Goal: Register for event/course

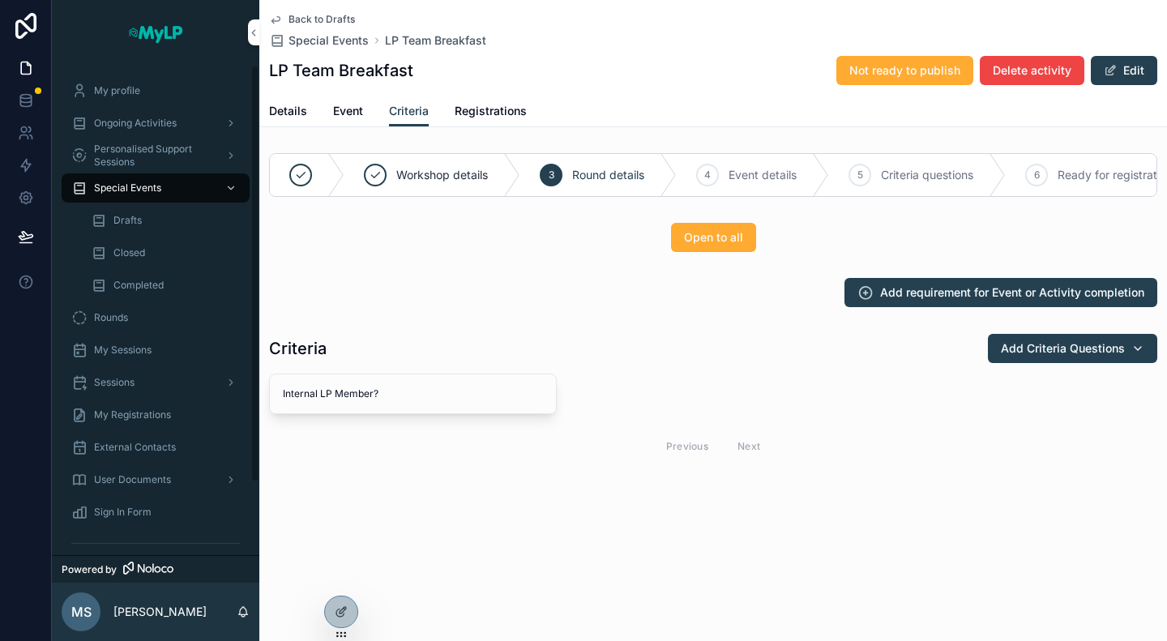
click at [150, 184] on span "Special Events" at bounding box center [127, 187] width 67 height 13
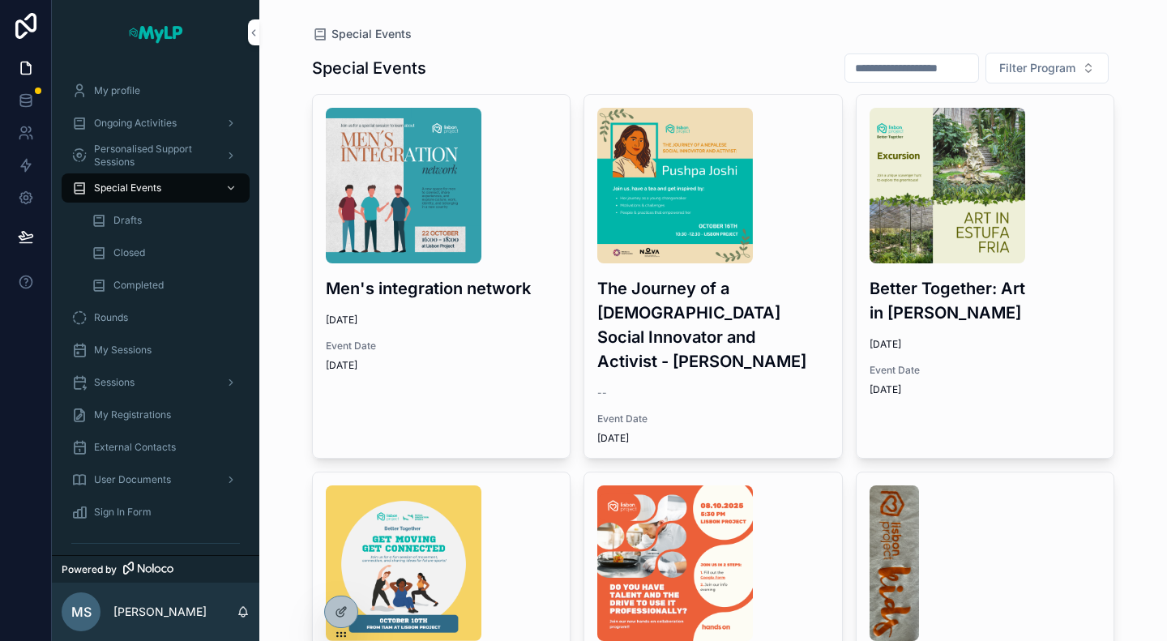
click at [1001, 341] on span "[DATE]" at bounding box center [985, 344] width 232 height 13
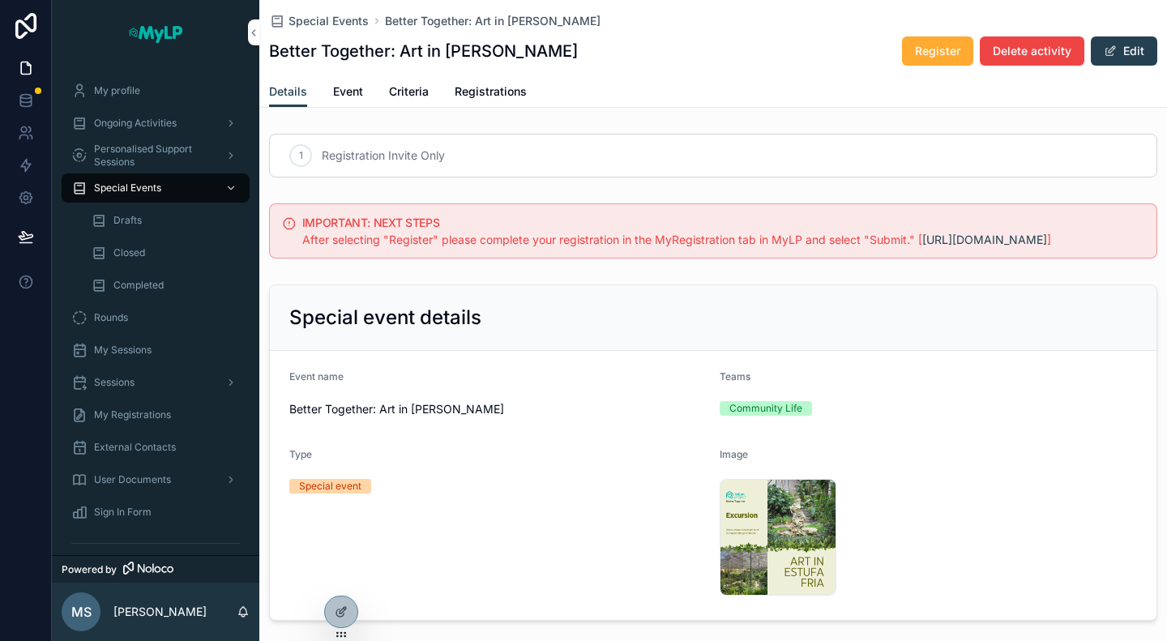
click at [481, 107] on div "Special Events Better Together: Art in Estufa Fria Better Together: Art in Estu…" at bounding box center [712, 54] width 907 height 108
click at [484, 99] on span "Registrations" at bounding box center [490, 91] width 72 height 16
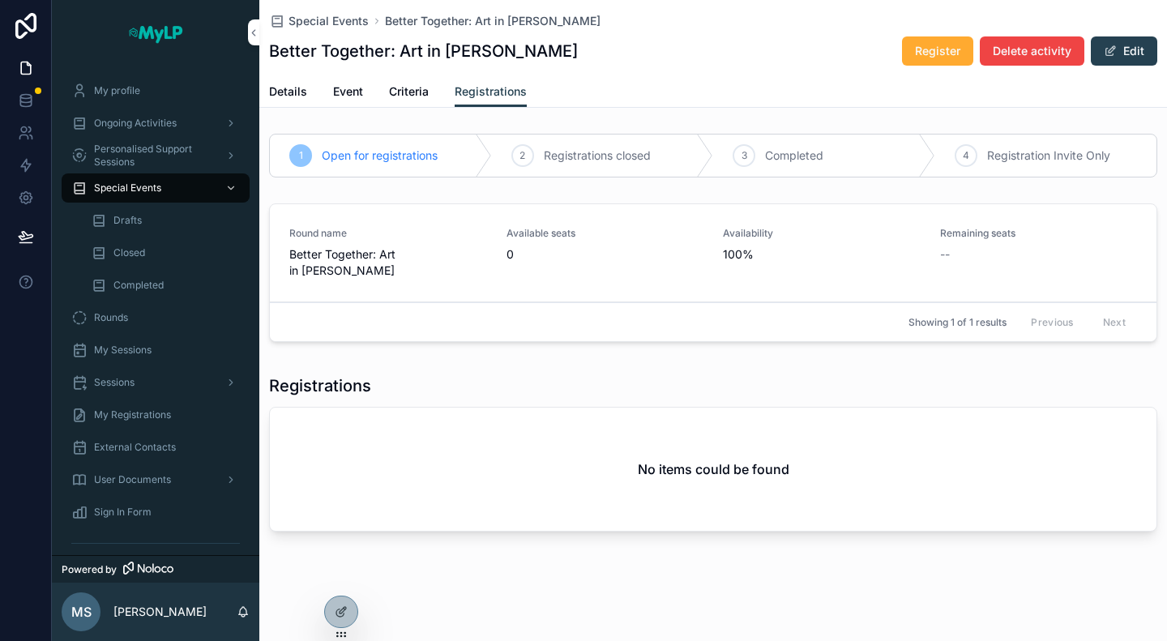
click at [0, 0] on icon at bounding box center [0, 0] width 0 height 0
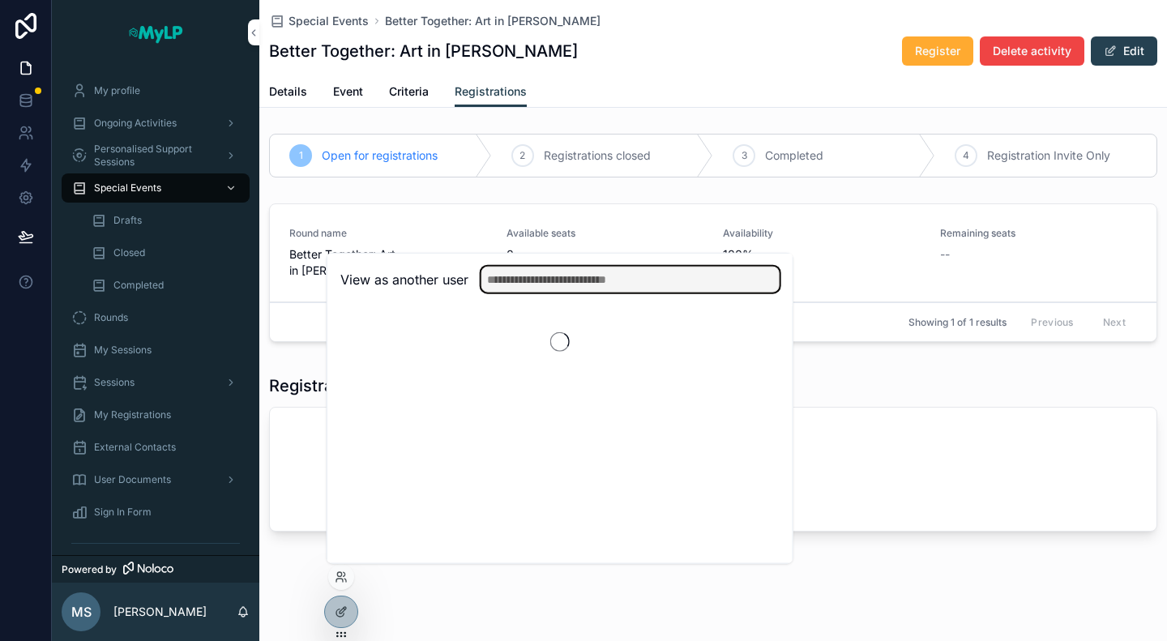
click at [561, 284] on input "text" at bounding box center [630, 280] width 298 height 26
paste input "**********"
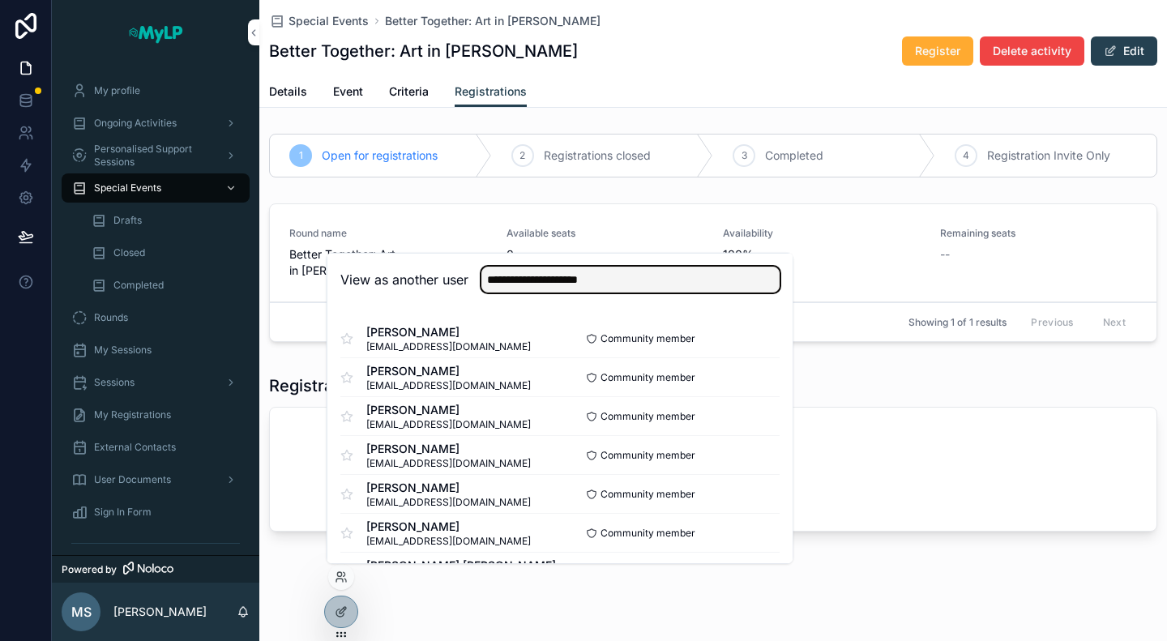
click at [638, 286] on input "**********" at bounding box center [630, 280] width 298 height 26
drag, startPoint x: 577, startPoint y: 278, endPoint x: 487, endPoint y: 271, distance: 90.2
click at [487, 271] on input "**********" at bounding box center [630, 280] width 298 height 26
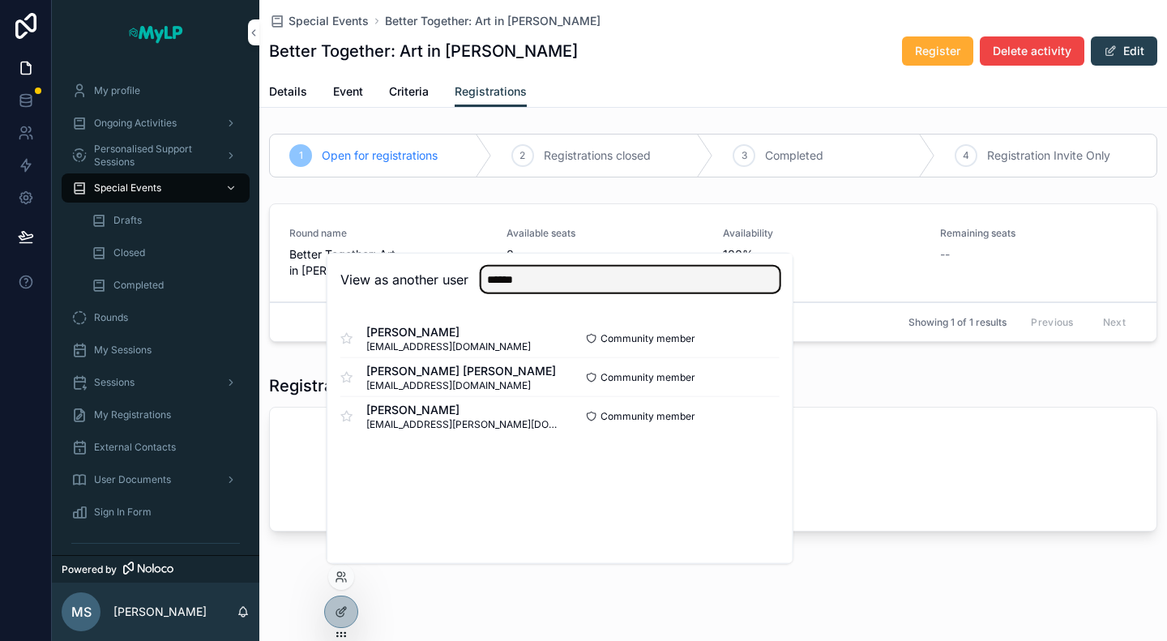
type input "******"
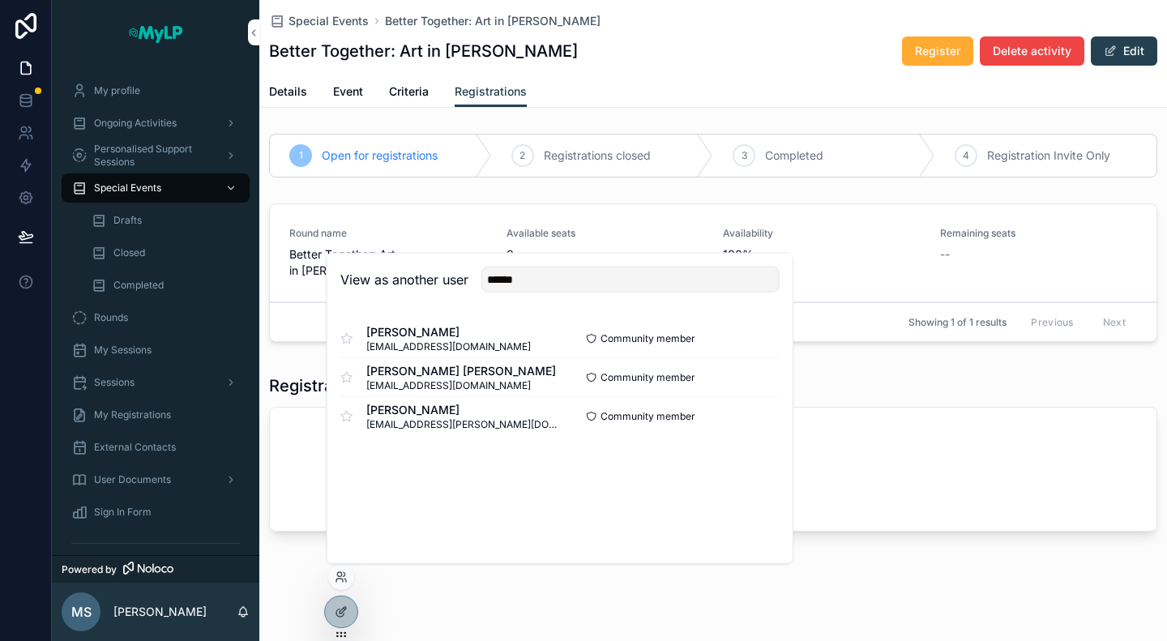
click at [0, 0] on button "Select" at bounding box center [0, 0] width 0 height 0
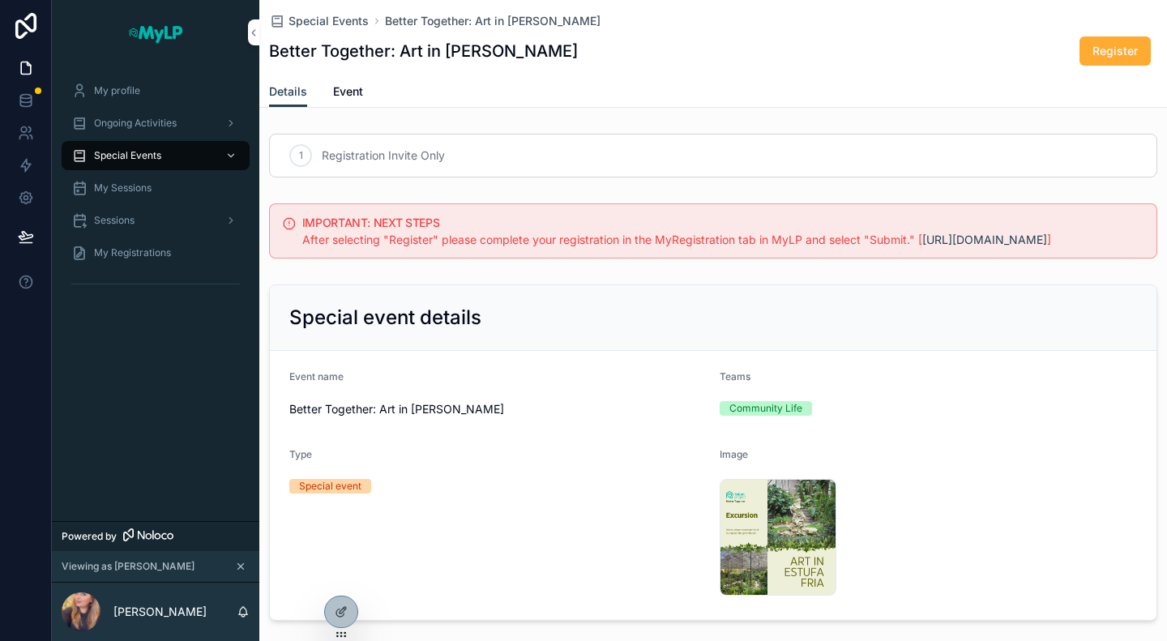
click at [1092, 51] on span "Register" at bounding box center [1114, 51] width 45 height 16
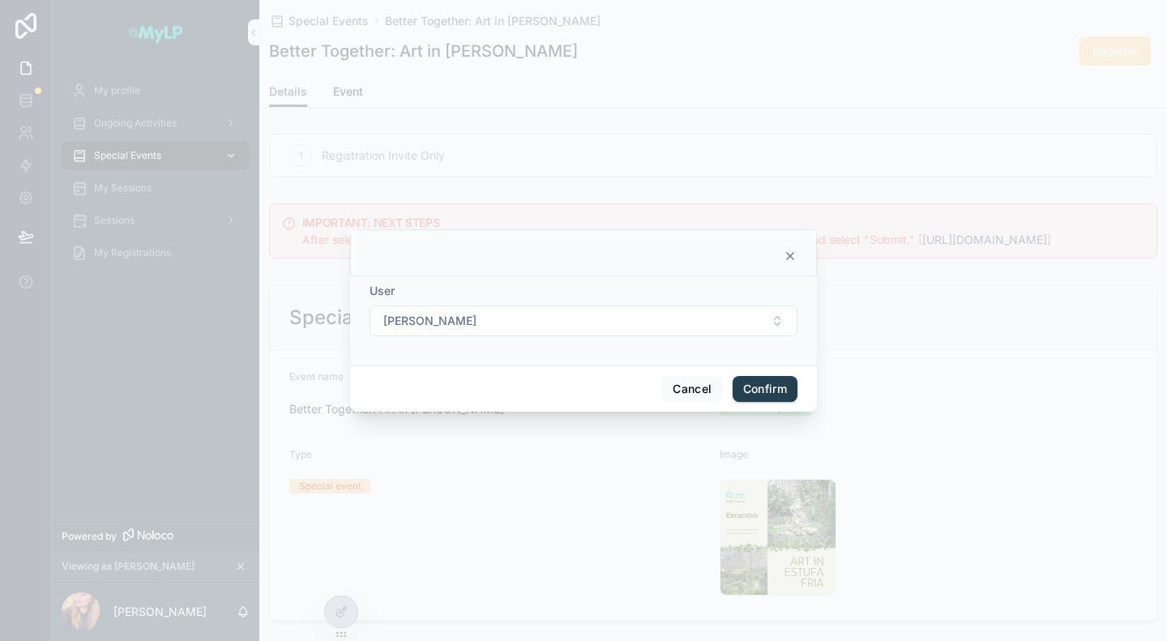
click at [749, 331] on button "[PERSON_NAME]" at bounding box center [583, 320] width 428 height 31
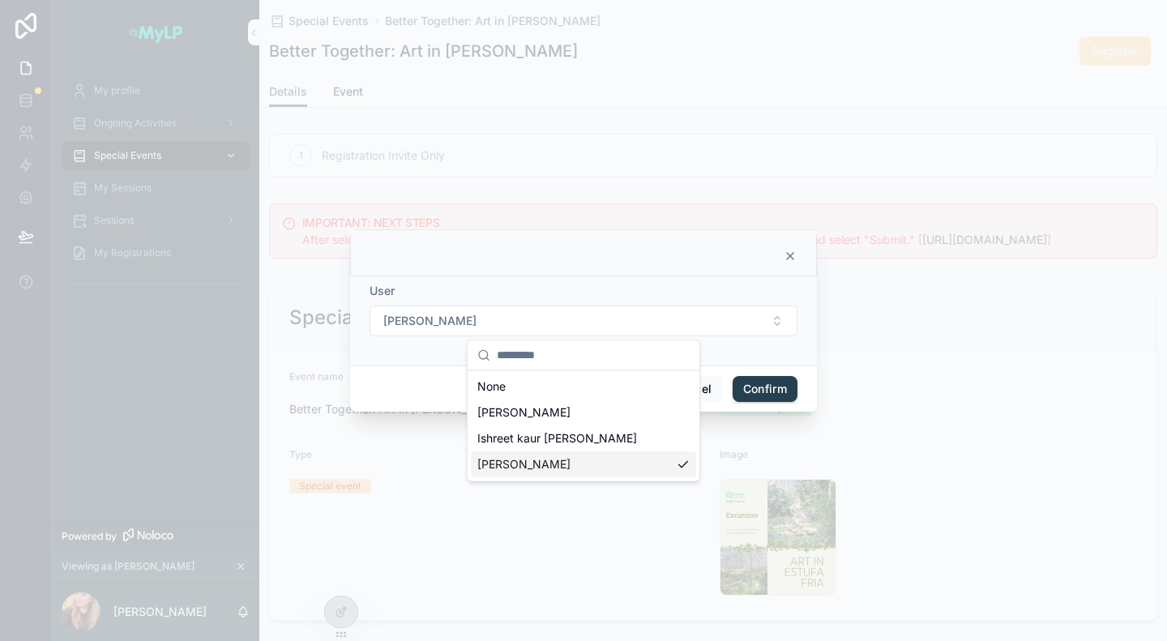
click at [565, 463] on span "[PERSON_NAME]" at bounding box center [523, 464] width 93 height 16
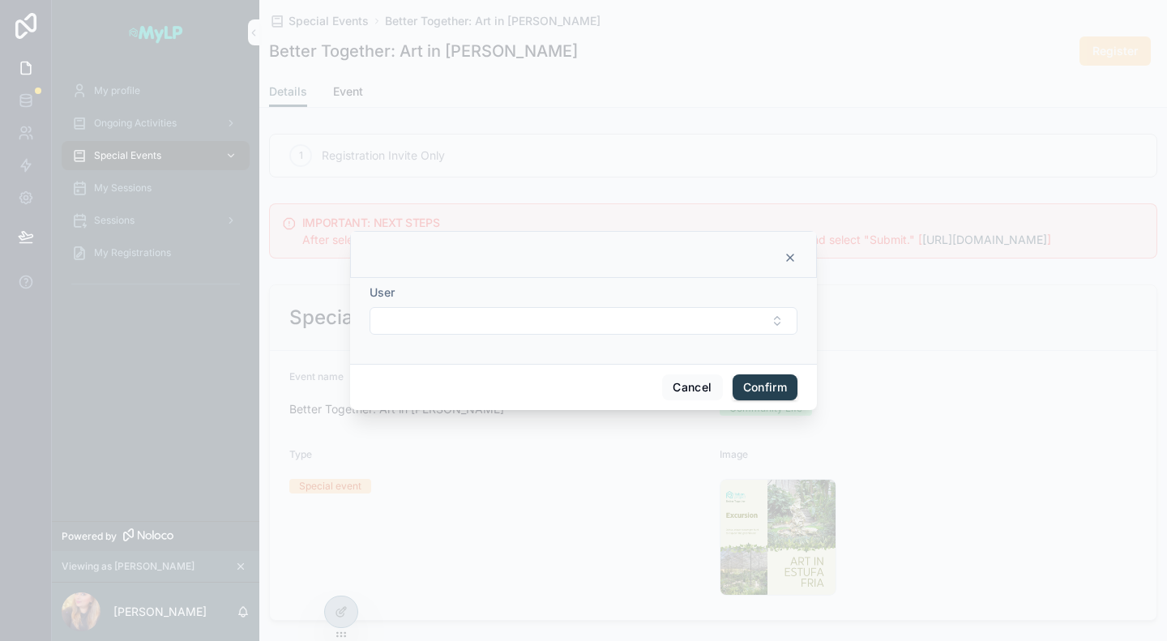
click at [756, 322] on button "Select Button" at bounding box center [583, 321] width 428 height 28
click at [616, 353] on input "text" at bounding box center [593, 353] width 193 height 29
click at [680, 286] on div "User" at bounding box center [583, 292] width 428 height 16
click at [679, 390] on button "Cancel" at bounding box center [692, 387] width 60 height 26
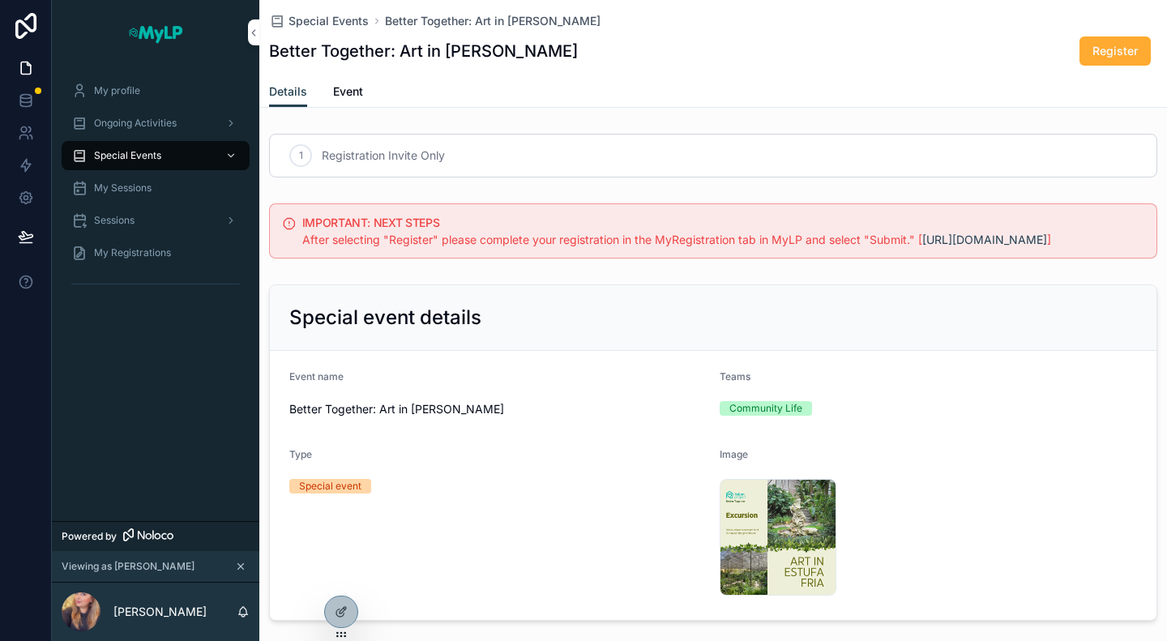
click at [1103, 56] on span "Register" at bounding box center [1114, 51] width 45 height 16
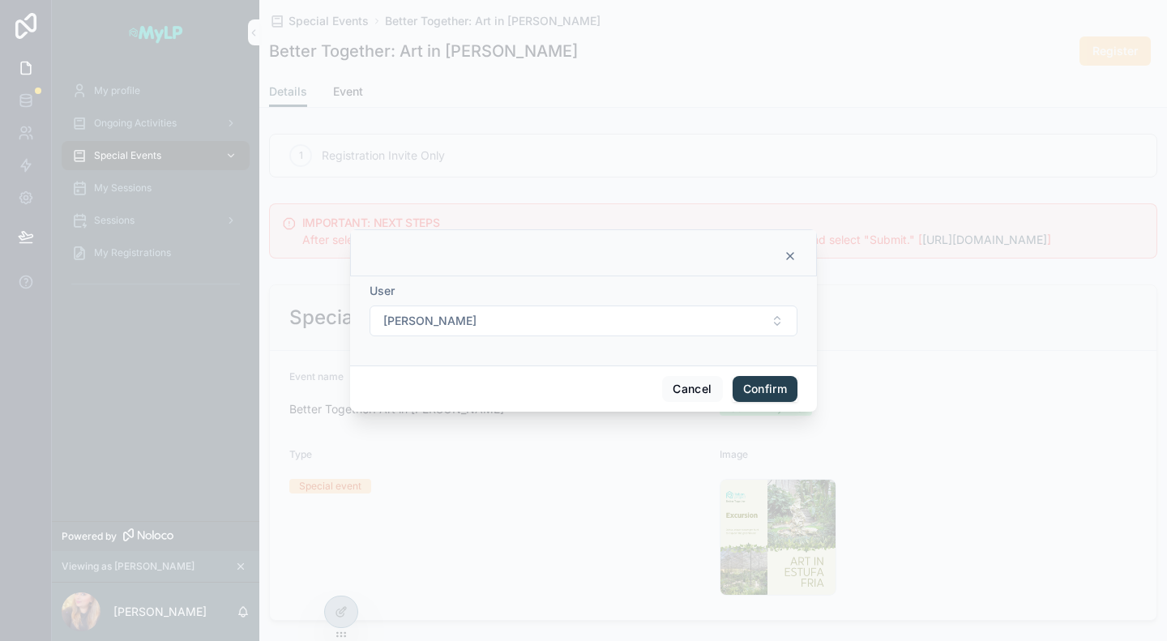
click at [763, 391] on button "Confirm" at bounding box center [764, 389] width 65 height 26
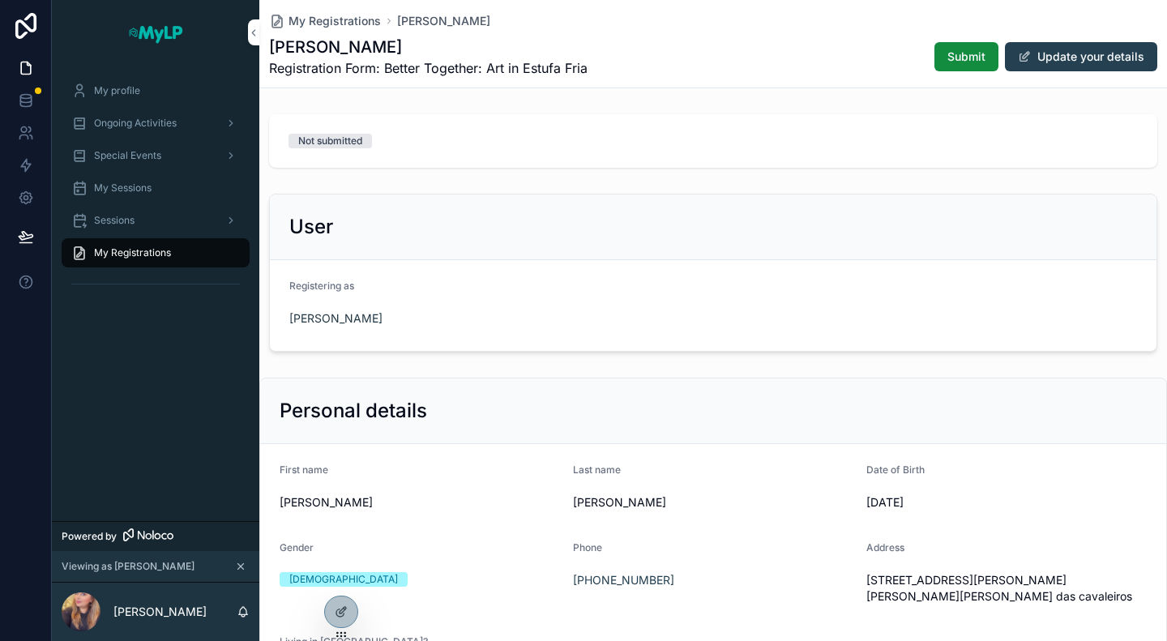
click at [951, 58] on span "Submit" at bounding box center [966, 57] width 38 height 16
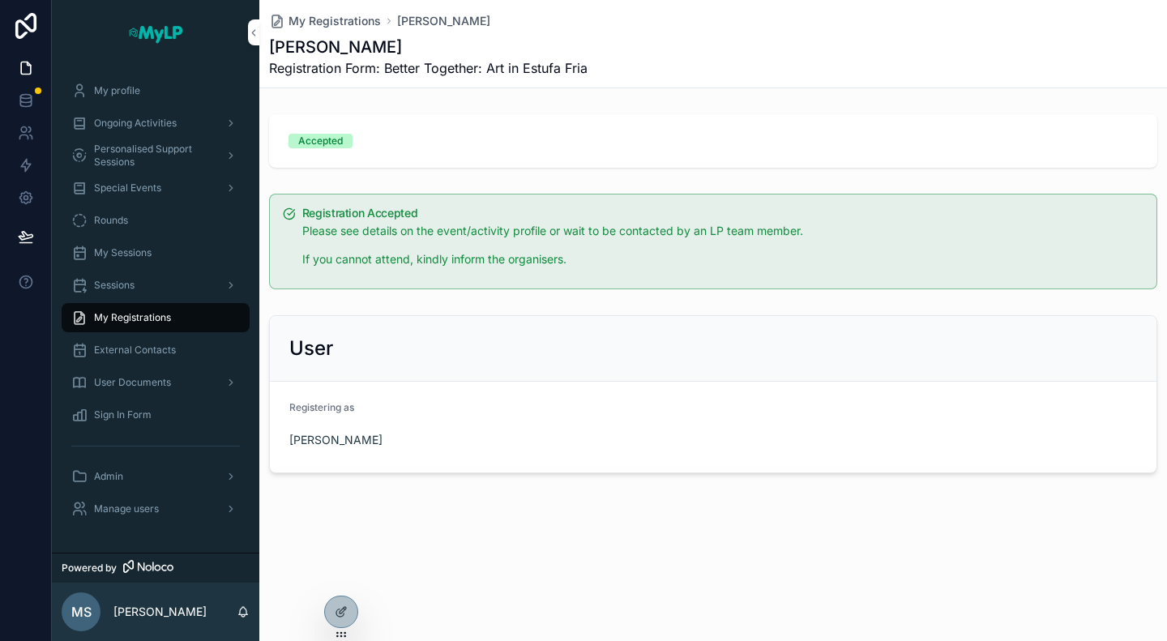
click at [144, 122] on span "Ongoing Activities" at bounding box center [135, 123] width 83 height 13
